Goal: Task Accomplishment & Management: Use online tool/utility

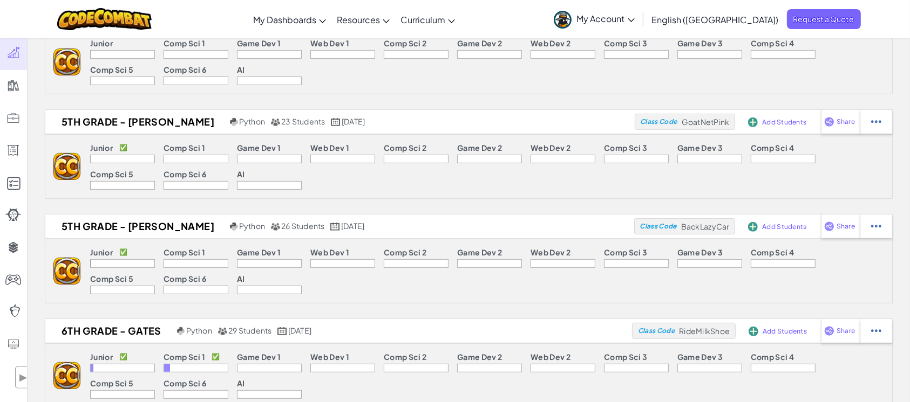
scroll to position [497, 0]
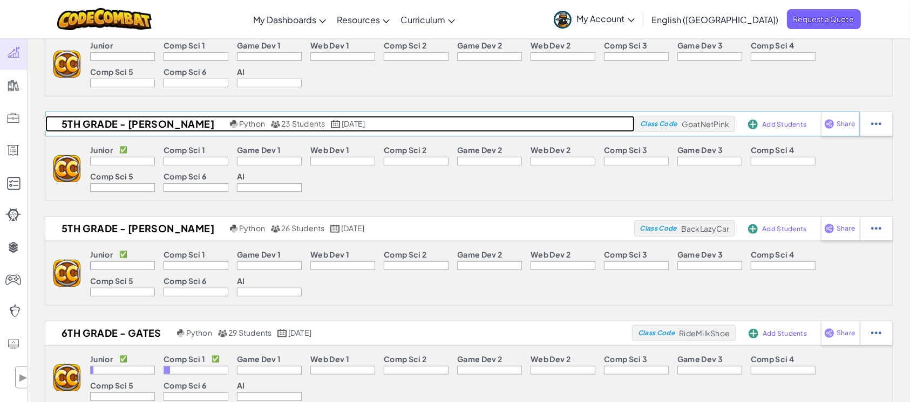
click at [152, 123] on h2 "5th Grade - [PERSON_NAME]" at bounding box center [136, 124] width 182 height 16
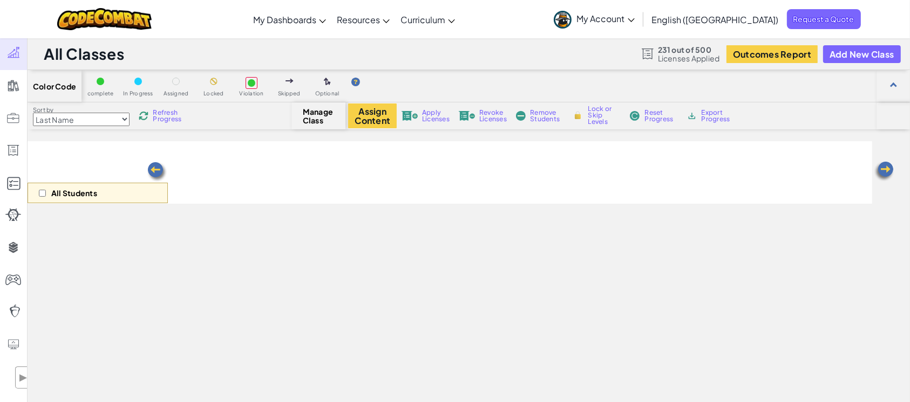
select select "560f1a9f22961295f9427742"
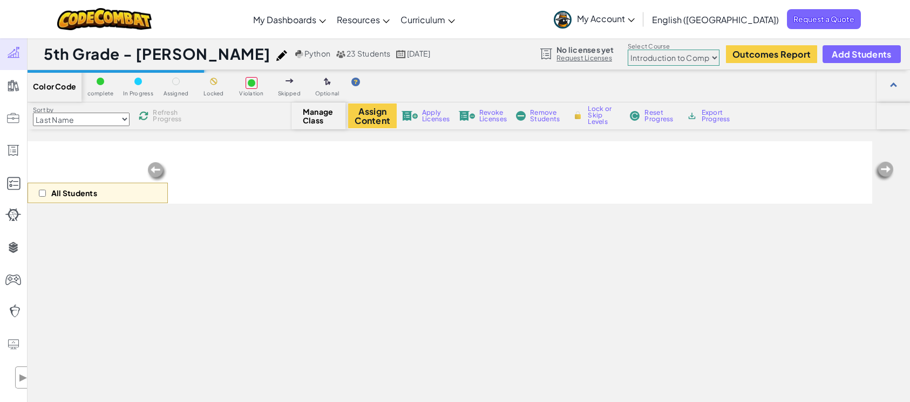
select select "560f1a9f22961295f9427742"
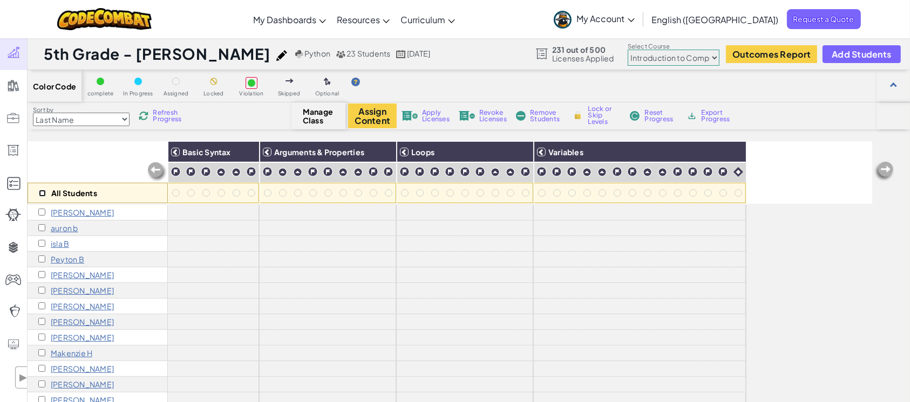
click at [40, 194] on input "checkbox" at bounding box center [42, 193] width 7 height 7
checkbox input "true"
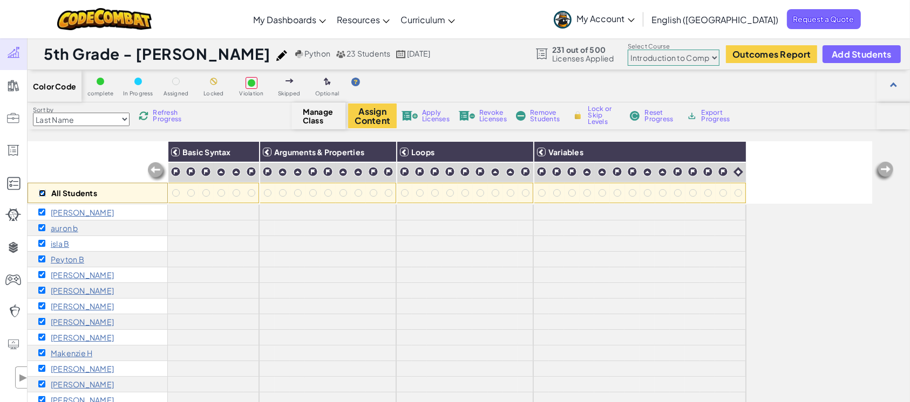
checkbox input "true"
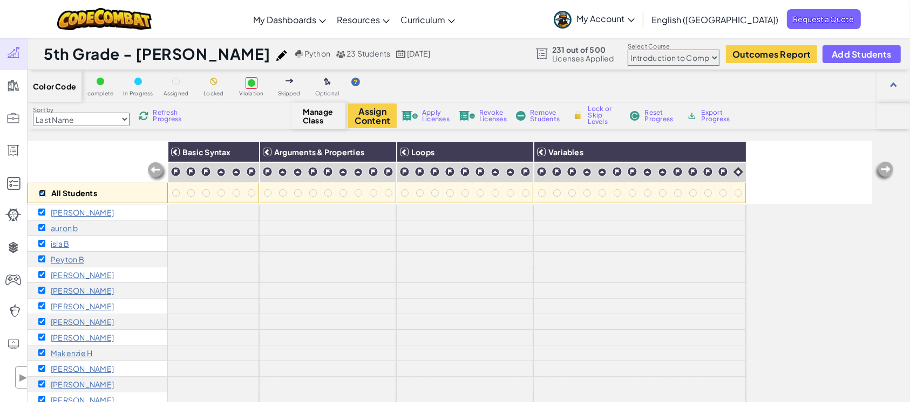
checkbox input "true"
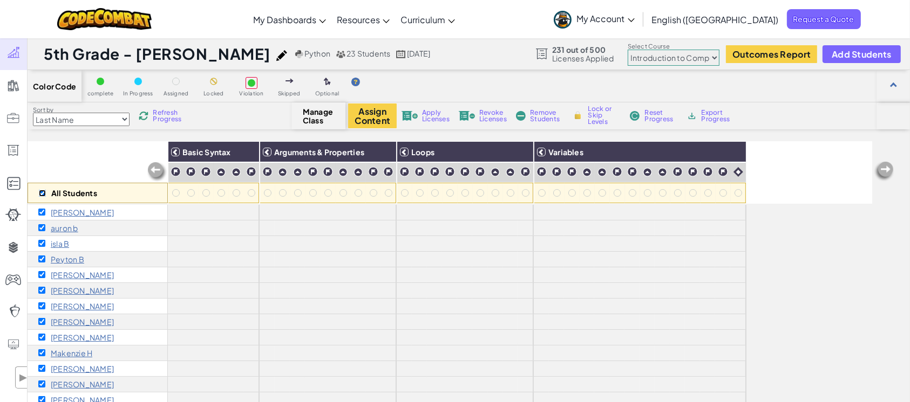
checkbox input "true"
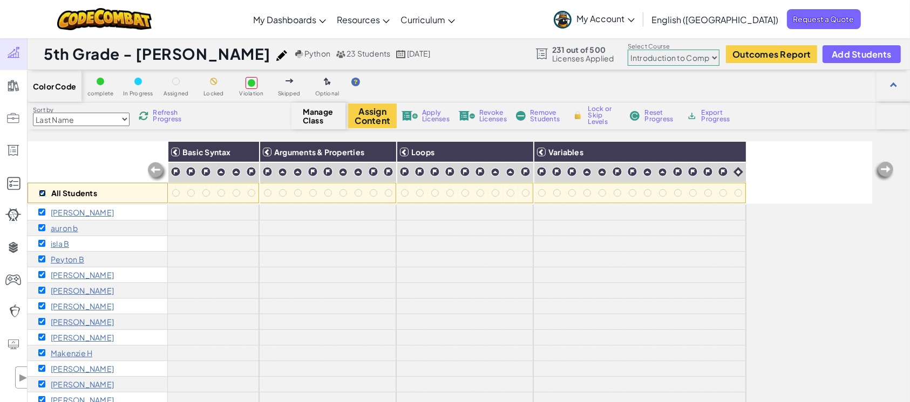
checkbox input "true"
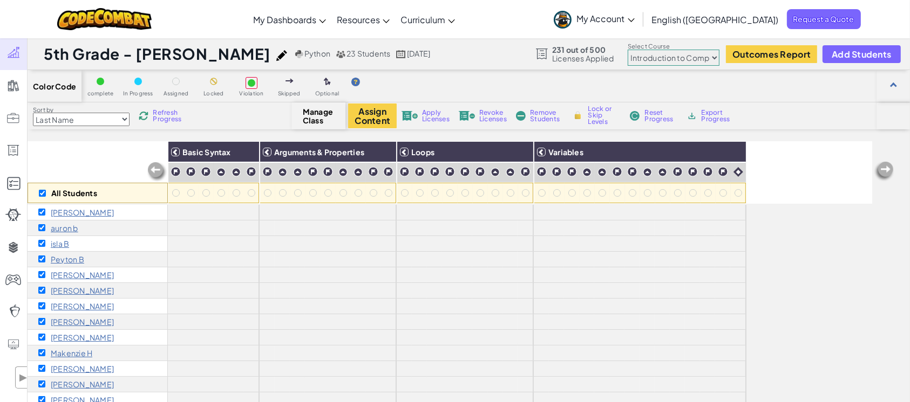
click at [428, 119] on span "Apply Licenses" at bounding box center [436, 116] width 28 height 13
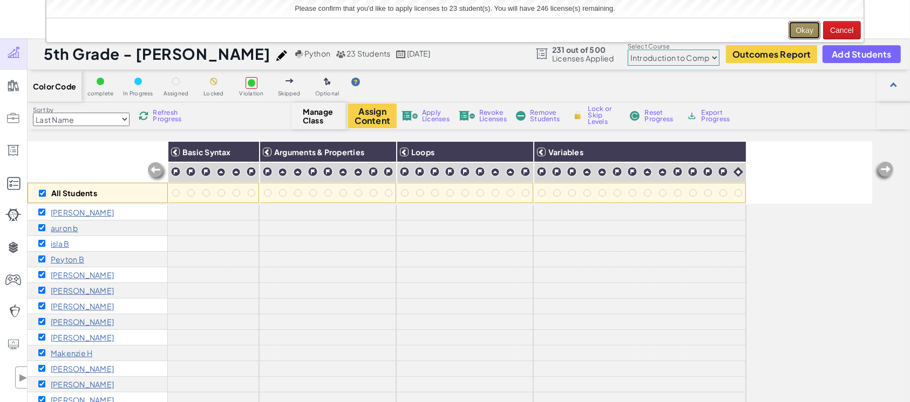
click at [809, 24] on button "Okay" at bounding box center [804, 30] width 32 height 18
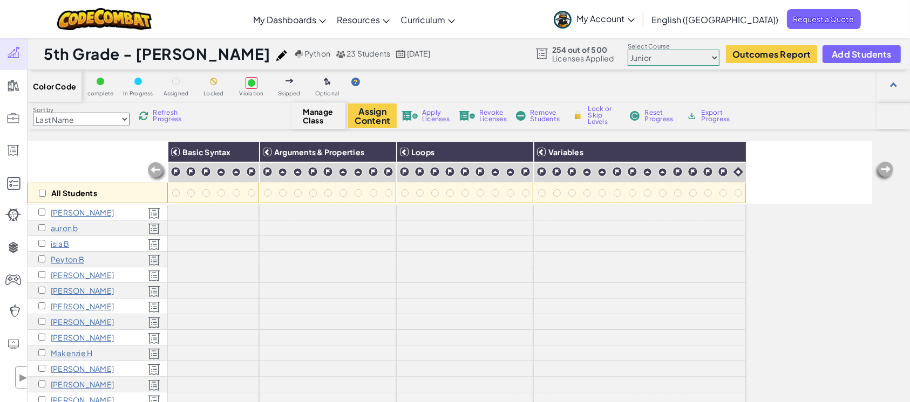
click at [634, 18] on span "My Account" at bounding box center [606, 18] width 58 height 11
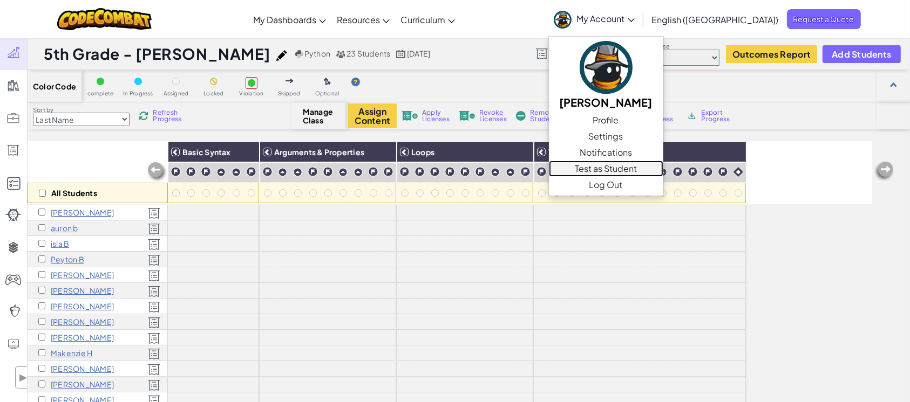
click at [663, 168] on link "Test as Student" at bounding box center [606, 169] width 114 height 16
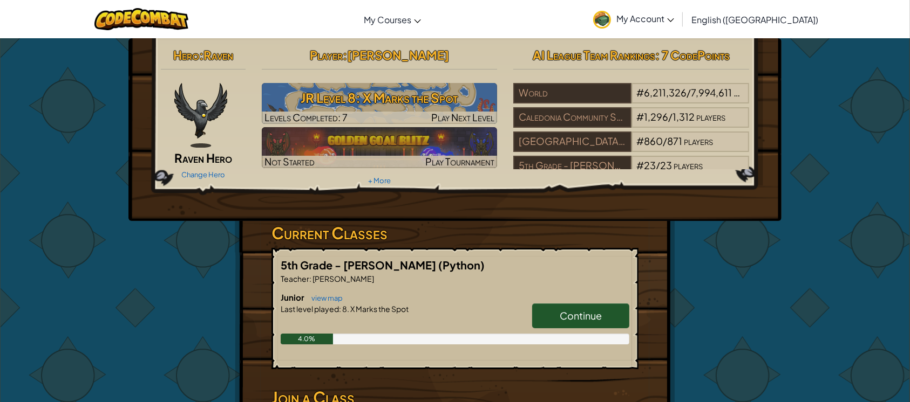
click at [564, 314] on span "Continue" at bounding box center [580, 316] width 42 height 12
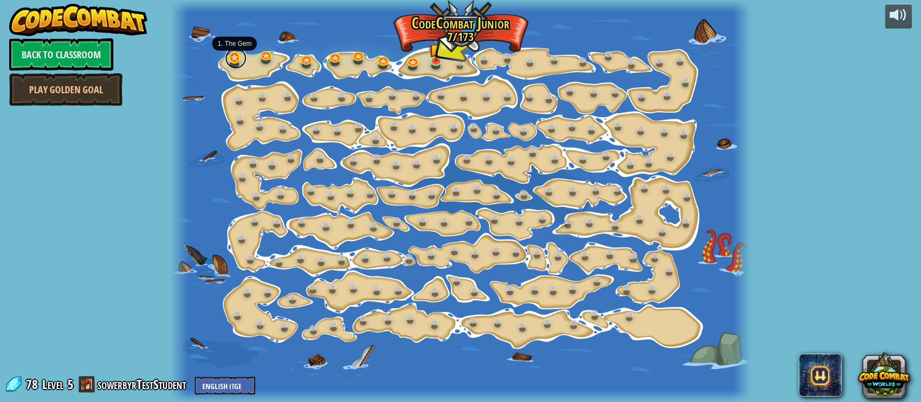
click at [234, 58] on link at bounding box center [236, 58] width 22 height 22
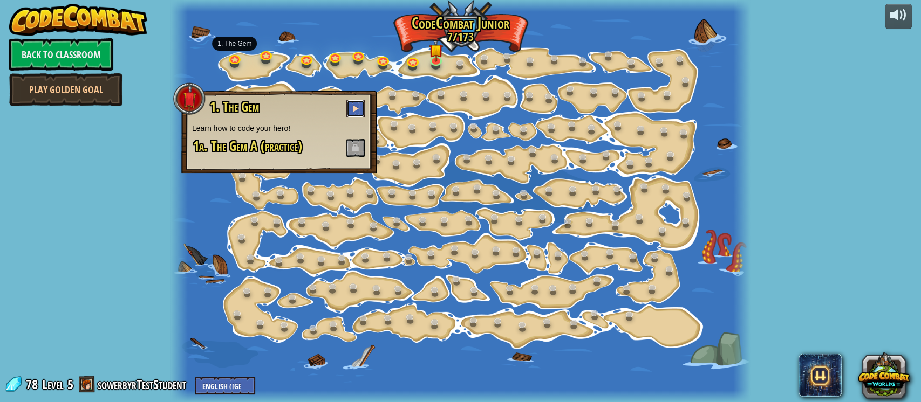
click at [352, 106] on button at bounding box center [355, 109] width 18 height 18
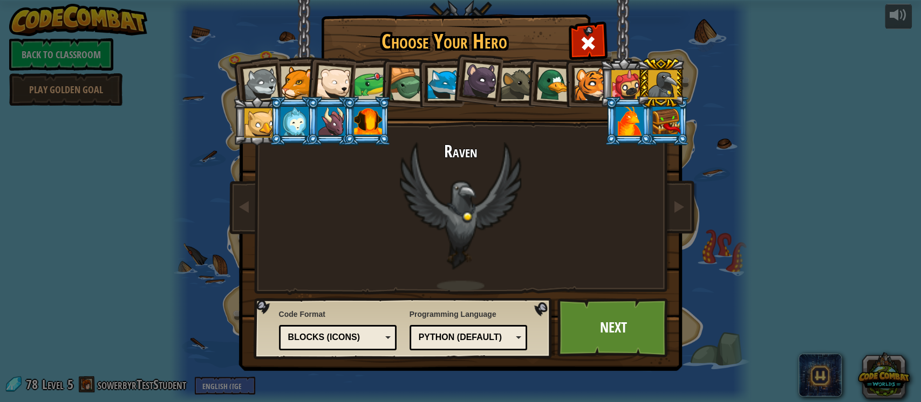
click at [393, 79] on div at bounding box center [406, 84] width 35 height 35
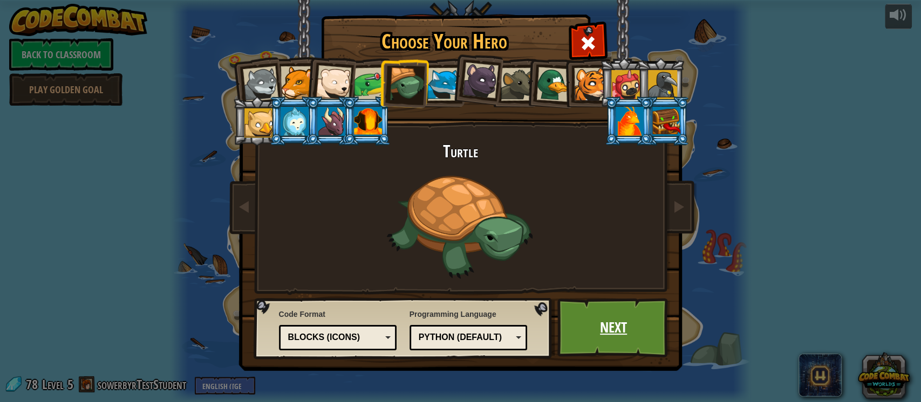
click at [616, 326] on link "Next" at bounding box center [613, 327] width 113 height 59
